Goal: Obtain resource: Download file/media

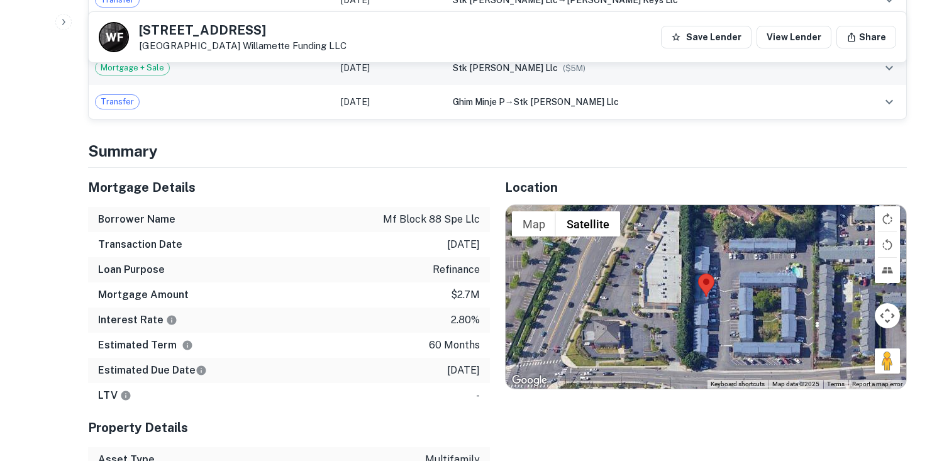
scroll to position [796, 0]
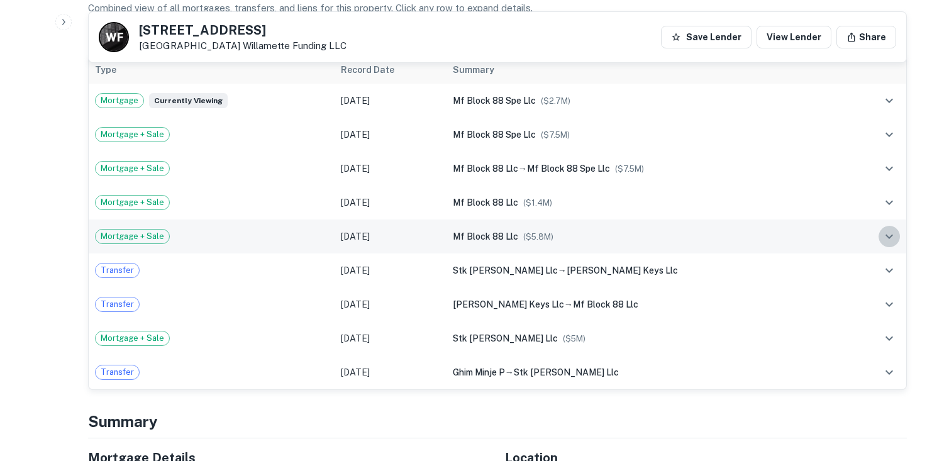
click at [891, 229] on icon "expand row" at bounding box center [889, 236] width 15 height 15
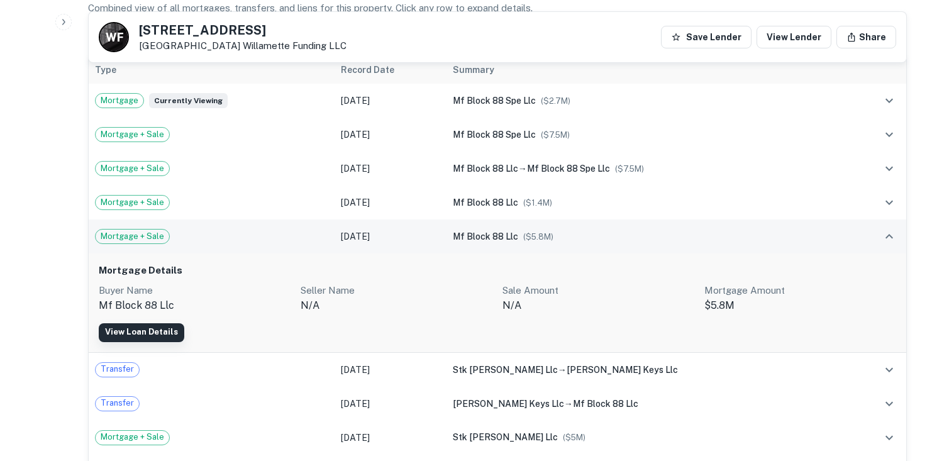
click at [155, 323] on link "View Loan Details" at bounding box center [142, 332] width 86 height 19
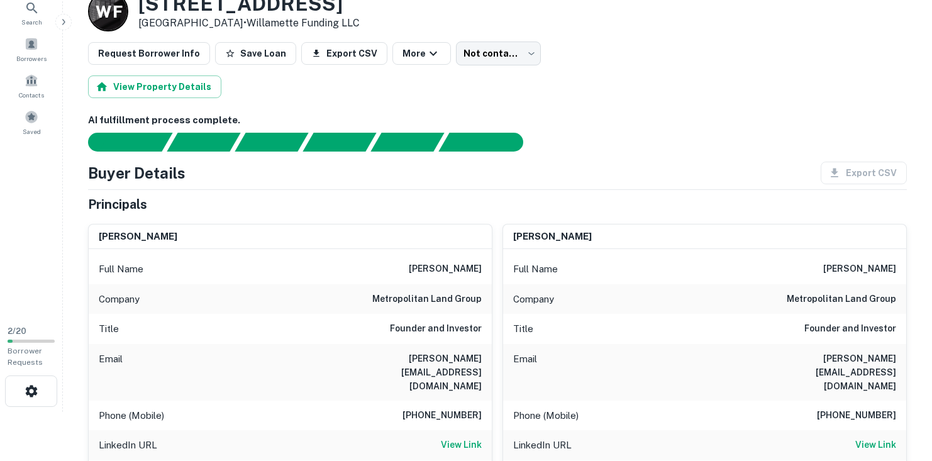
scroll to position [170, 0]
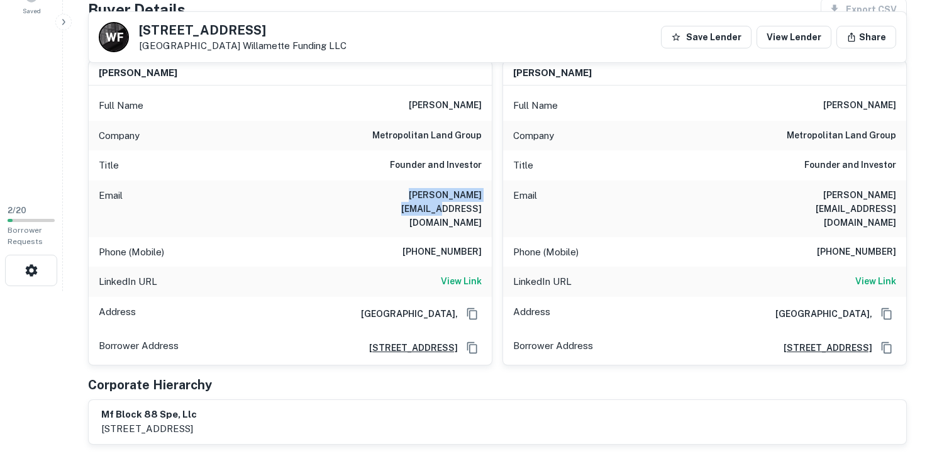
drag, startPoint x: 377, startPoint y: 196, endPoint x: 484, endPoint y: 201, distance: 107.6
click at [484, 201] on div "Email sean@metlandgroup.com" at bounding box center [290, 209] width 403 height 57
click at [467, 274] on h6 "View Link" at bounding box center [461, 281] width 41 height 14
copy h6 "[PERSON_NAME][EMAIL_ADDRESS][DOMAIN_NAME]"
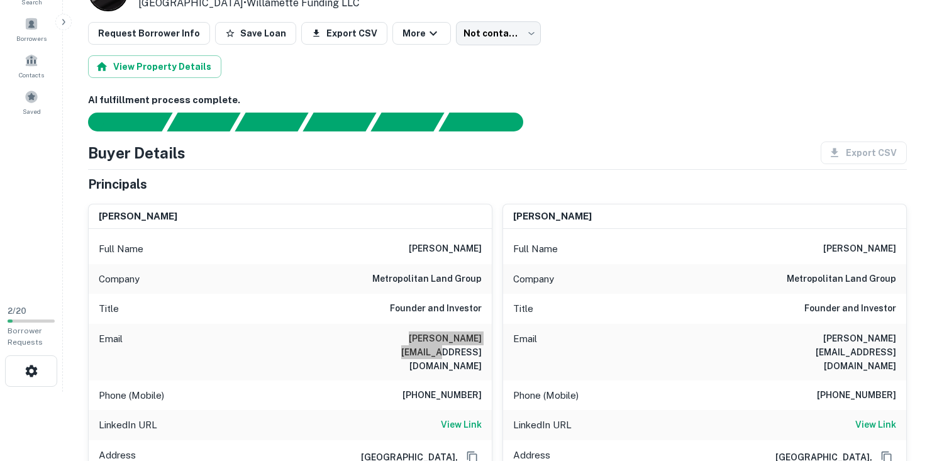
scroll to position [9, 0]
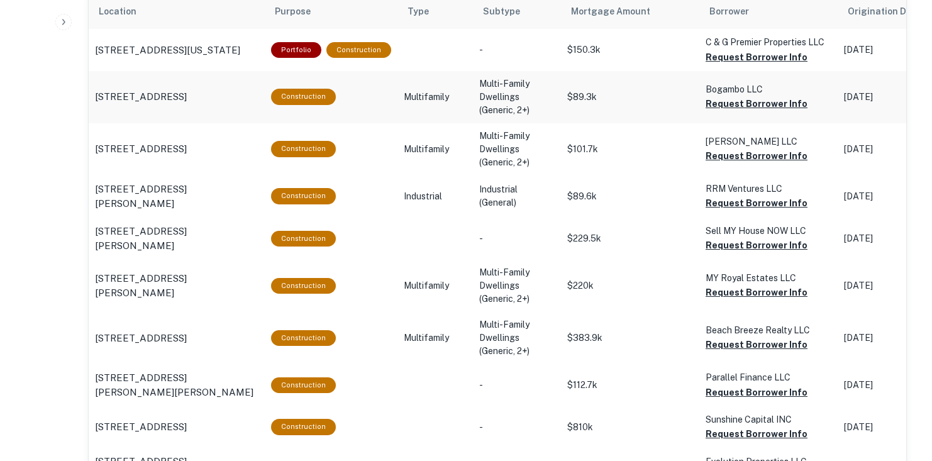
scroll to position [828, 0]
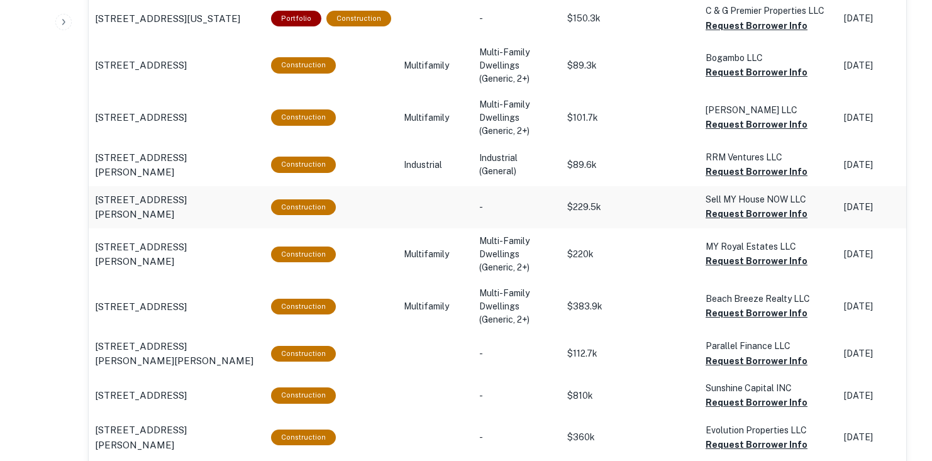
click at [657, 209] on p "$229.5k" at bounding box center [630, 207] width 126 height 13
click at [725, 198] on p "Sell MY House NOW LLC" at bounding box center [769, 199] width 126 height 14
click at [124, 208] on p "[STREET_ADDRESS][PERSON_NAME]" at bounding box center [177, 207] width 164 height 30
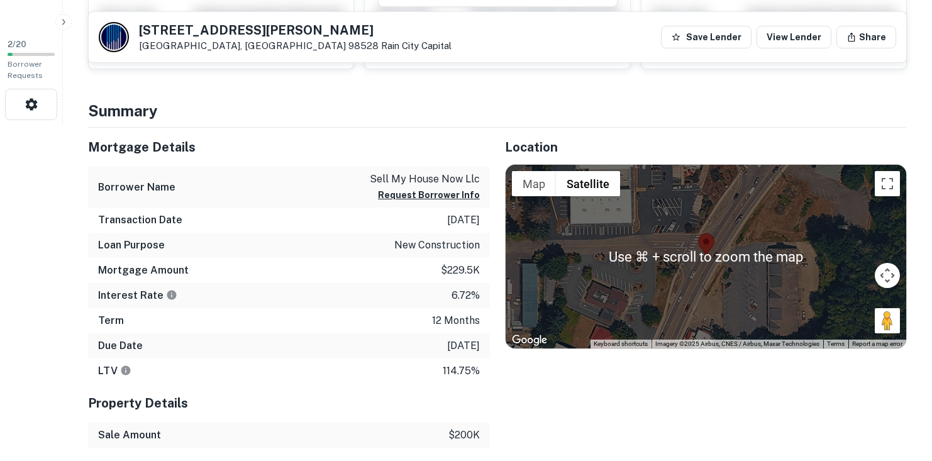
scroll to position [337, 0]
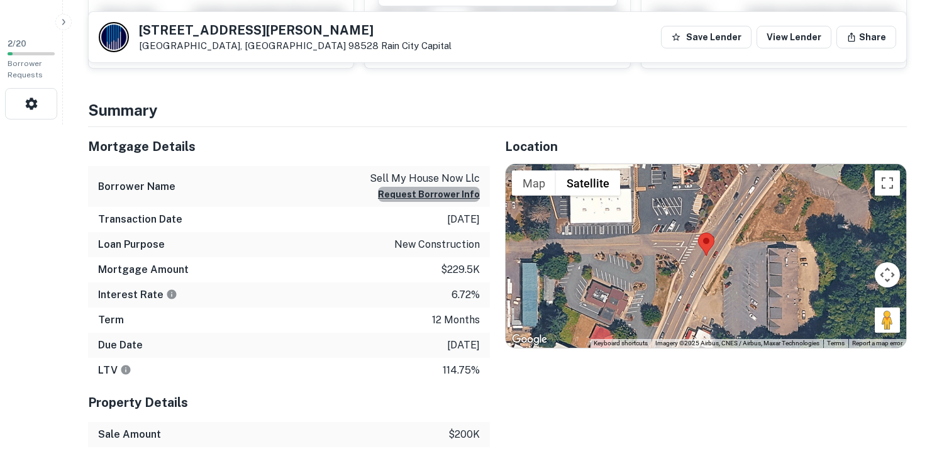
click at [443, 195] on button "Request Borrower Info" at bounding box center [429, 194] width 102 height 15
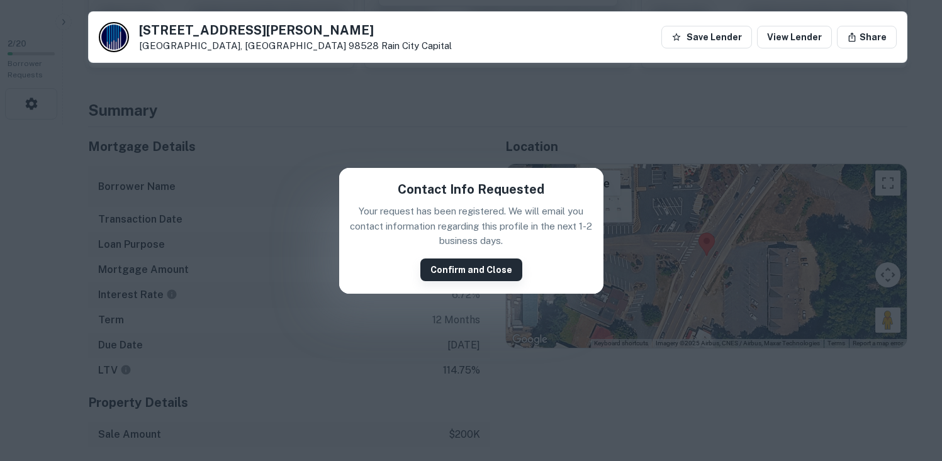
click at [461, 275] on button "Confirm and Close" at bounding box center [471, 270] width 102 height 23
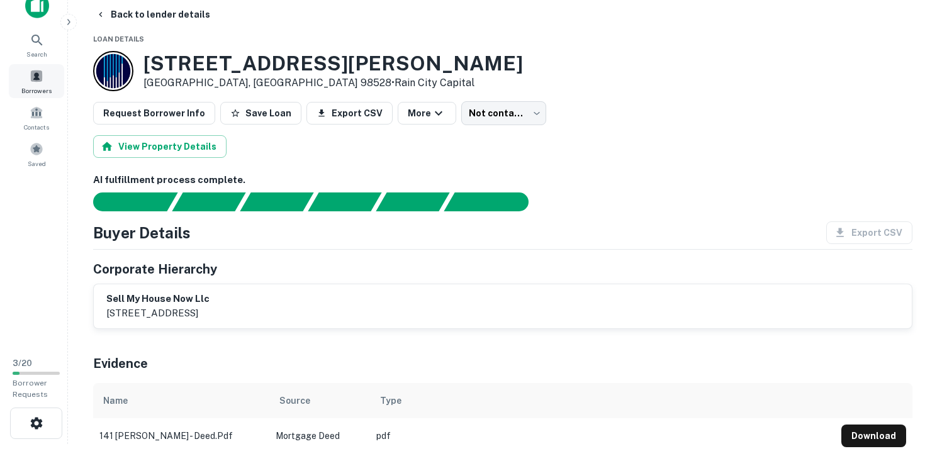
scroll to position [0, 0]
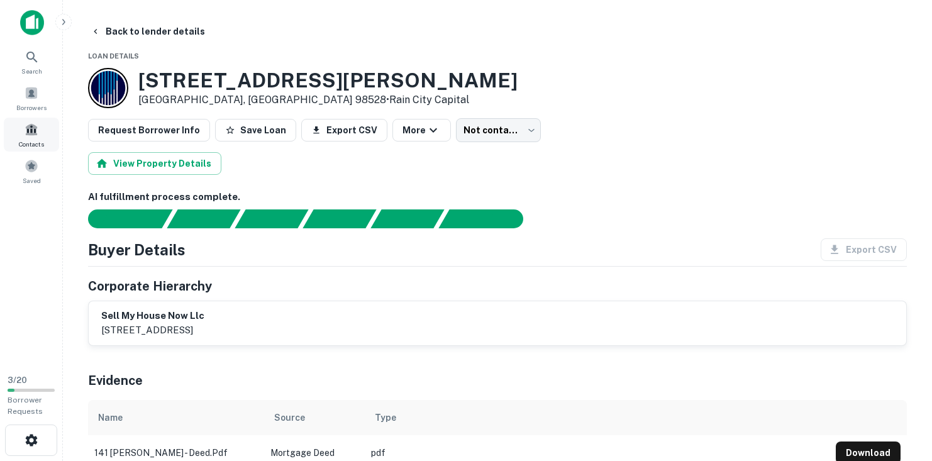
click at [34, 139] on span "Contacts" at bounding box center [31, 144] width 25 height 10
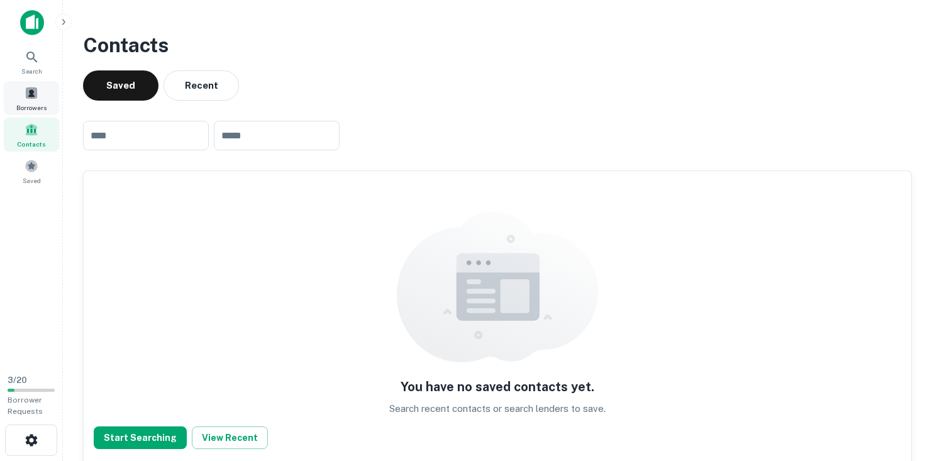
click at [38, 94] on div "Borrowers" at bounding box center [31, 98] width 55 height 34
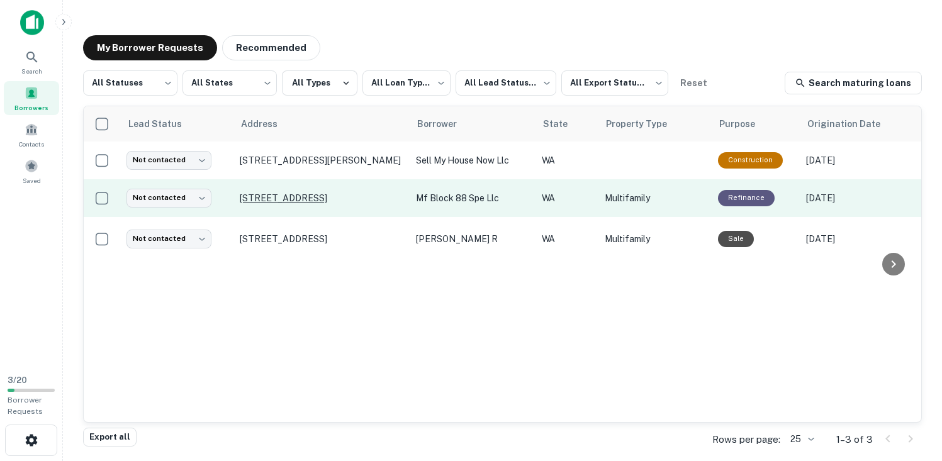
click at [296, 199] on p "[STREET_ADDRESS]" at bounding box center [322, 197] width 164 height 11
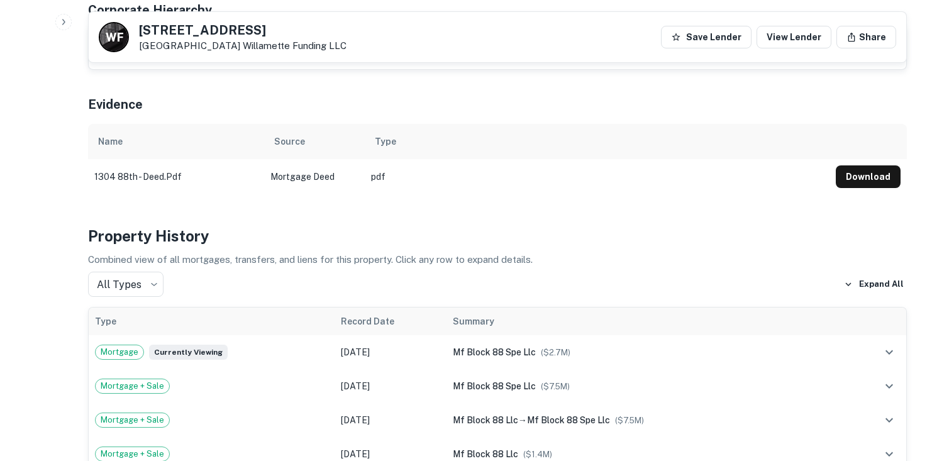
scroll to position [591, 0]
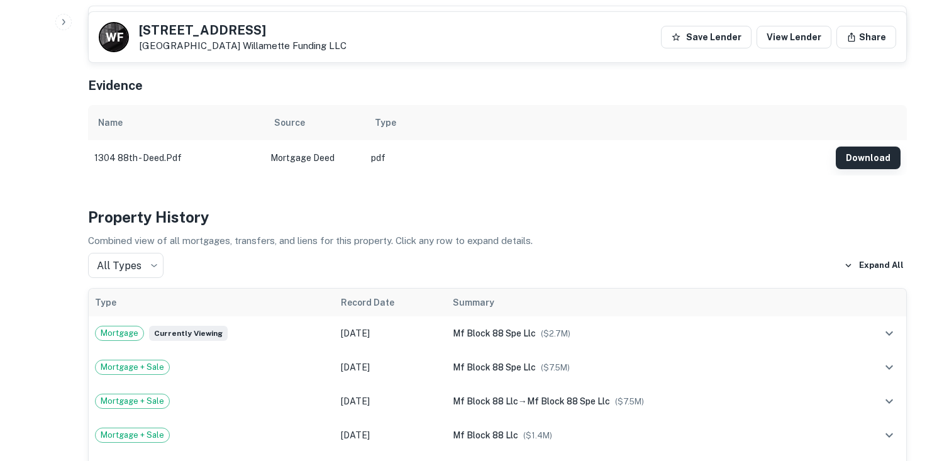
click at [860, 147] on button "Download" at bounding box center [868, 158] width 65 height 23
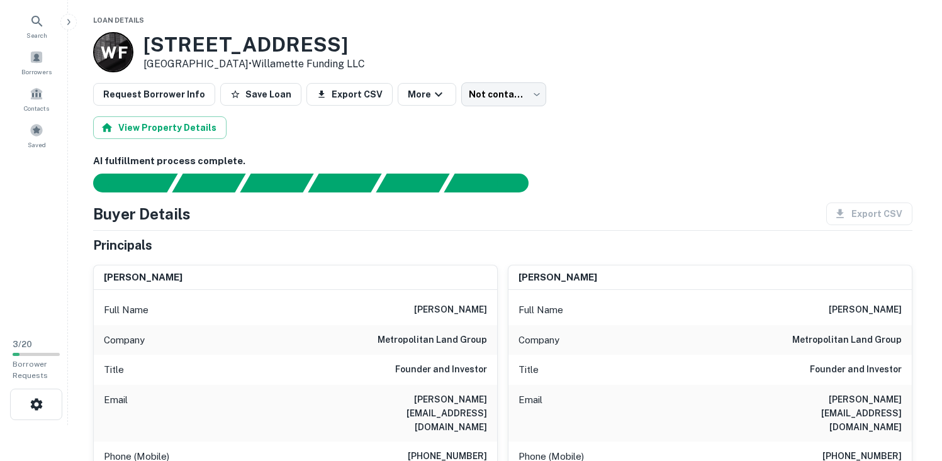
scroll to position [0, 0]
